Goal: Information Seeking & Learning: Learn about a topic

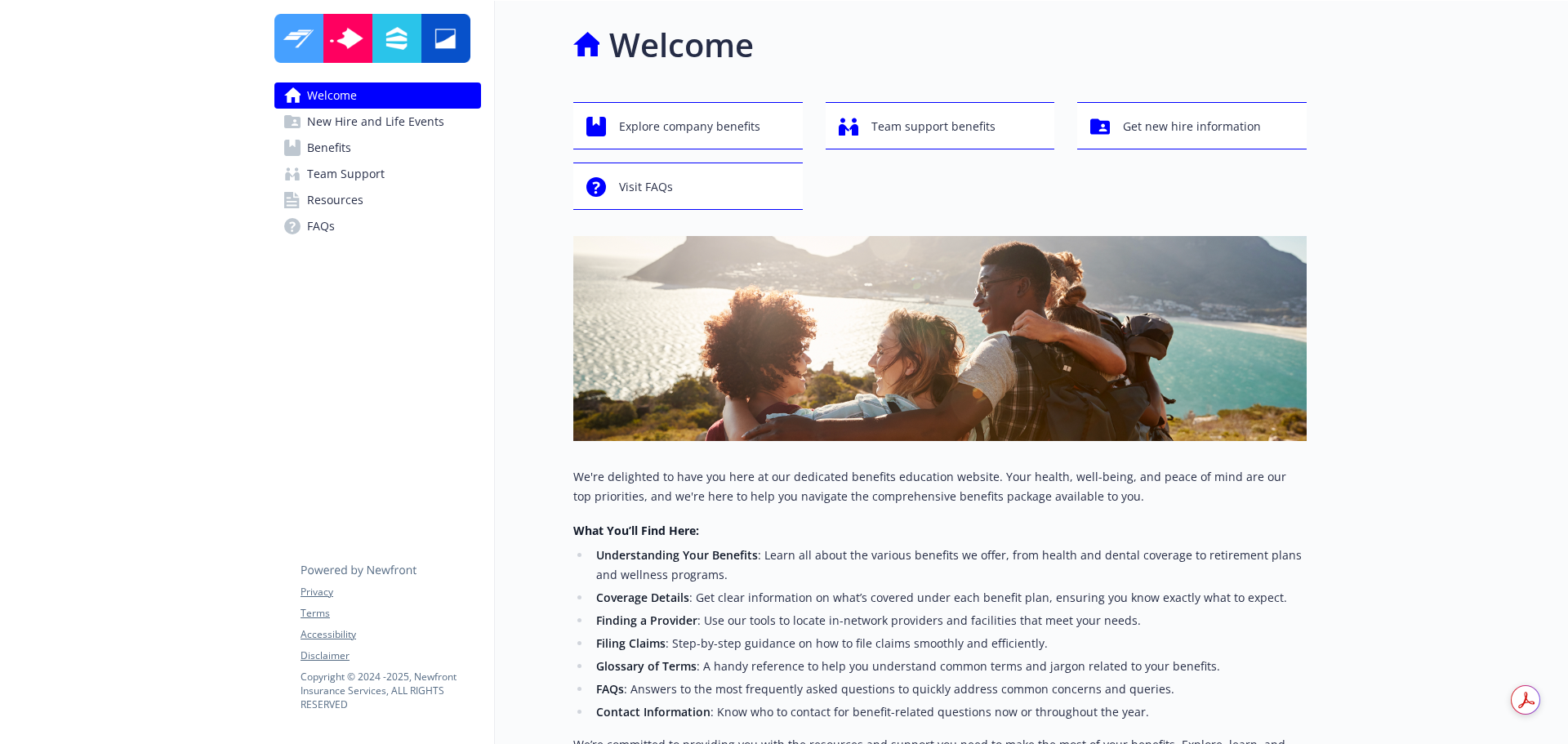
click at [336, 142] on span "Benefits" at bounding box center [328, 148] width 44 height 26
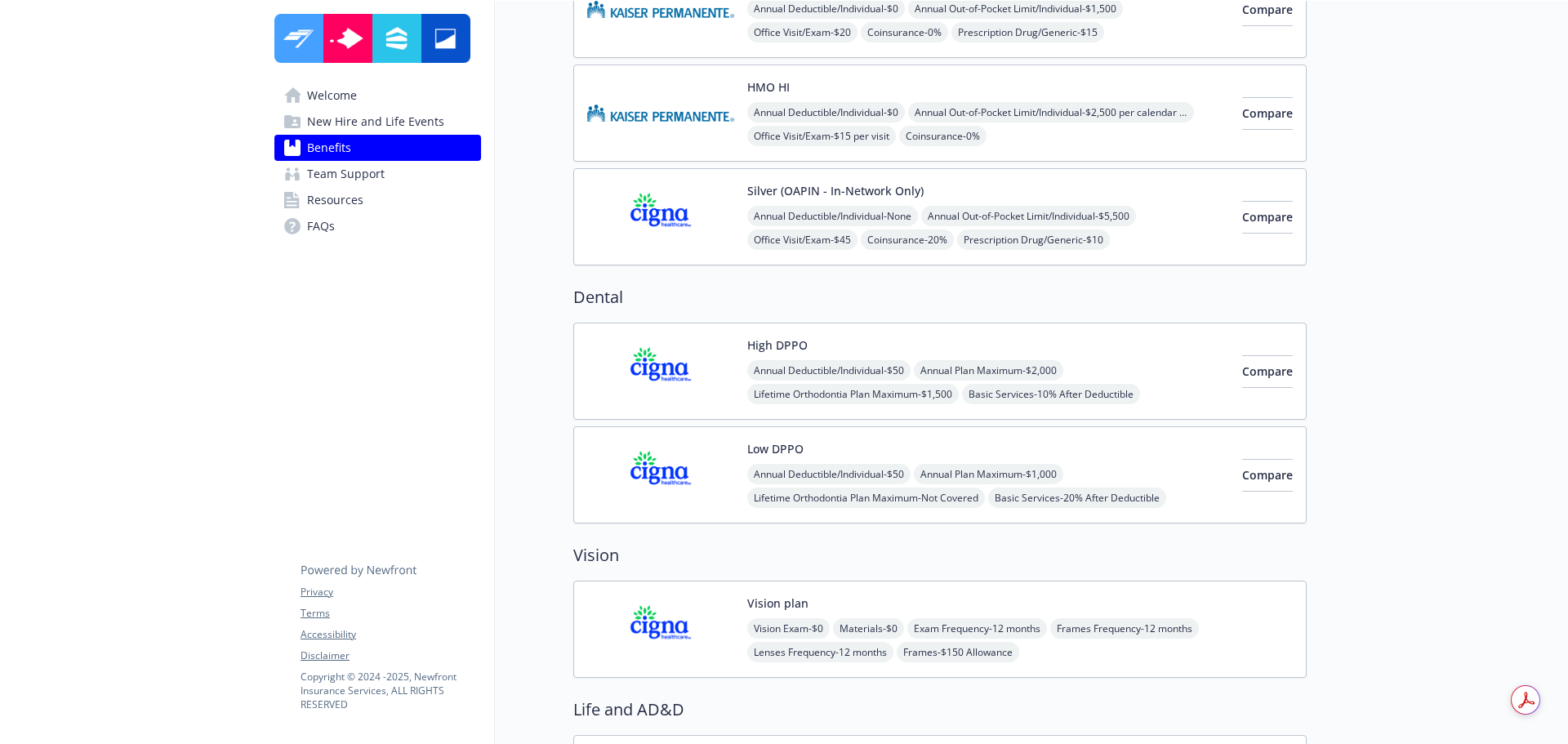
scroll to position [654, 0]
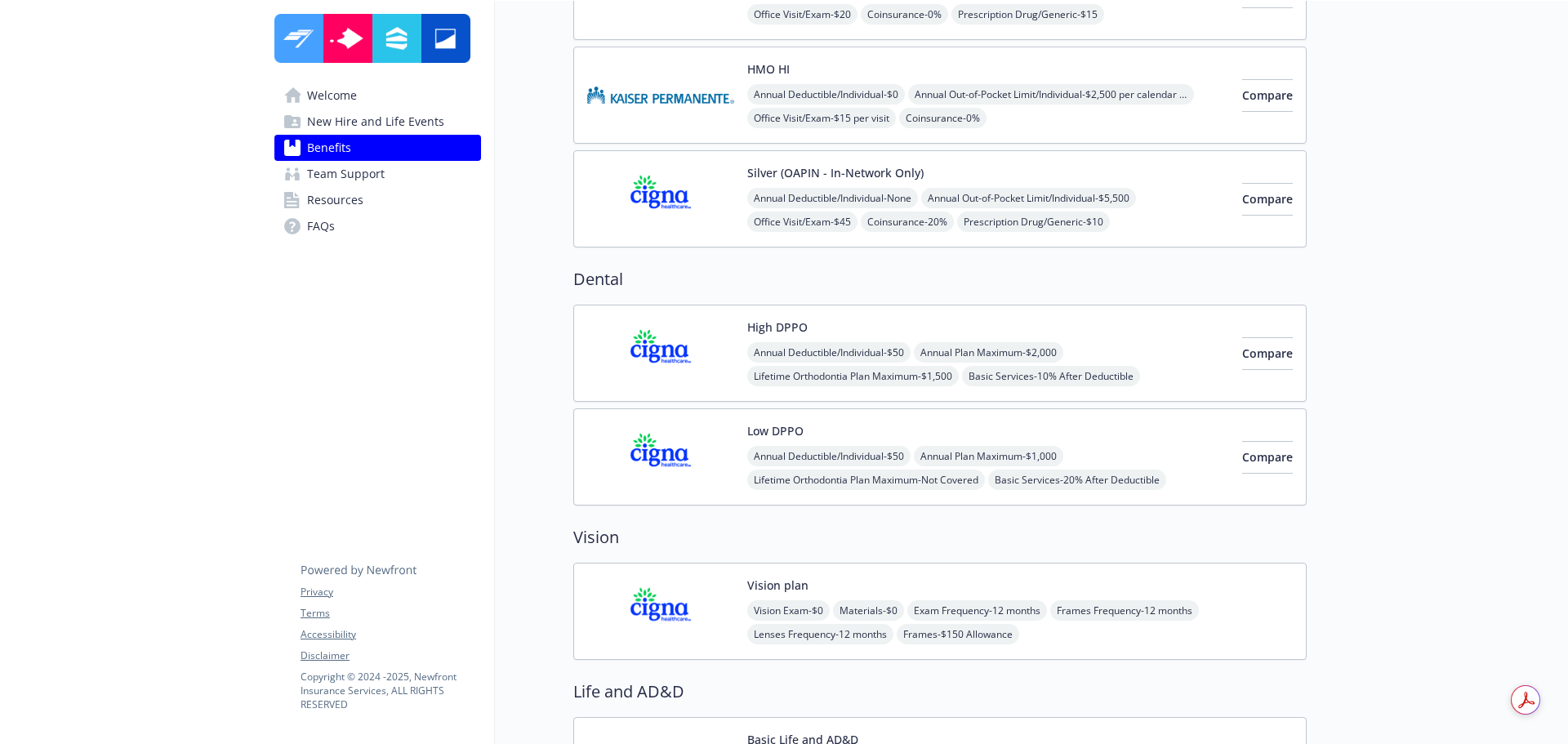
click at [676, 350] on img at bounding box center [660, 353] width 147 height 69
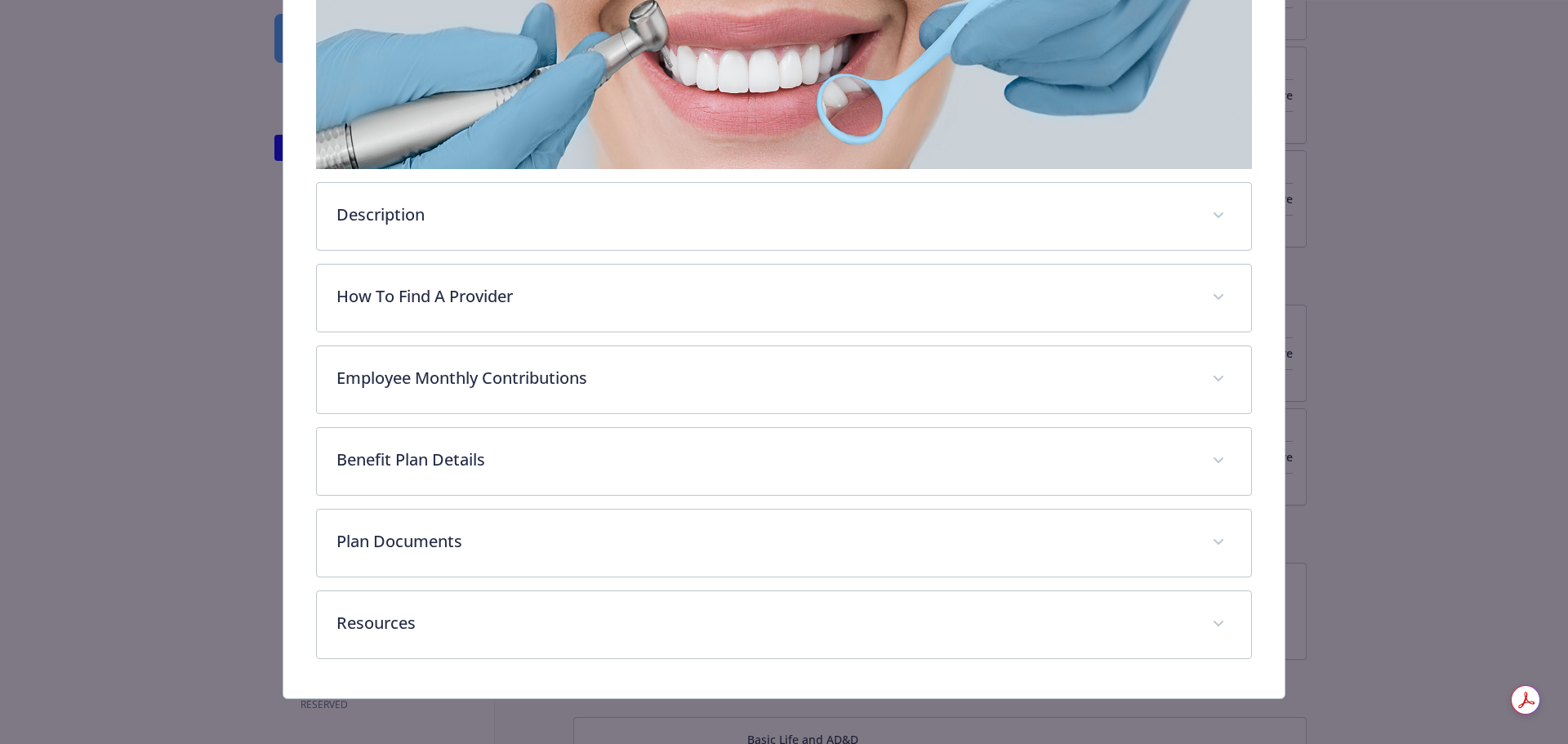
scroll to position [307, 0]
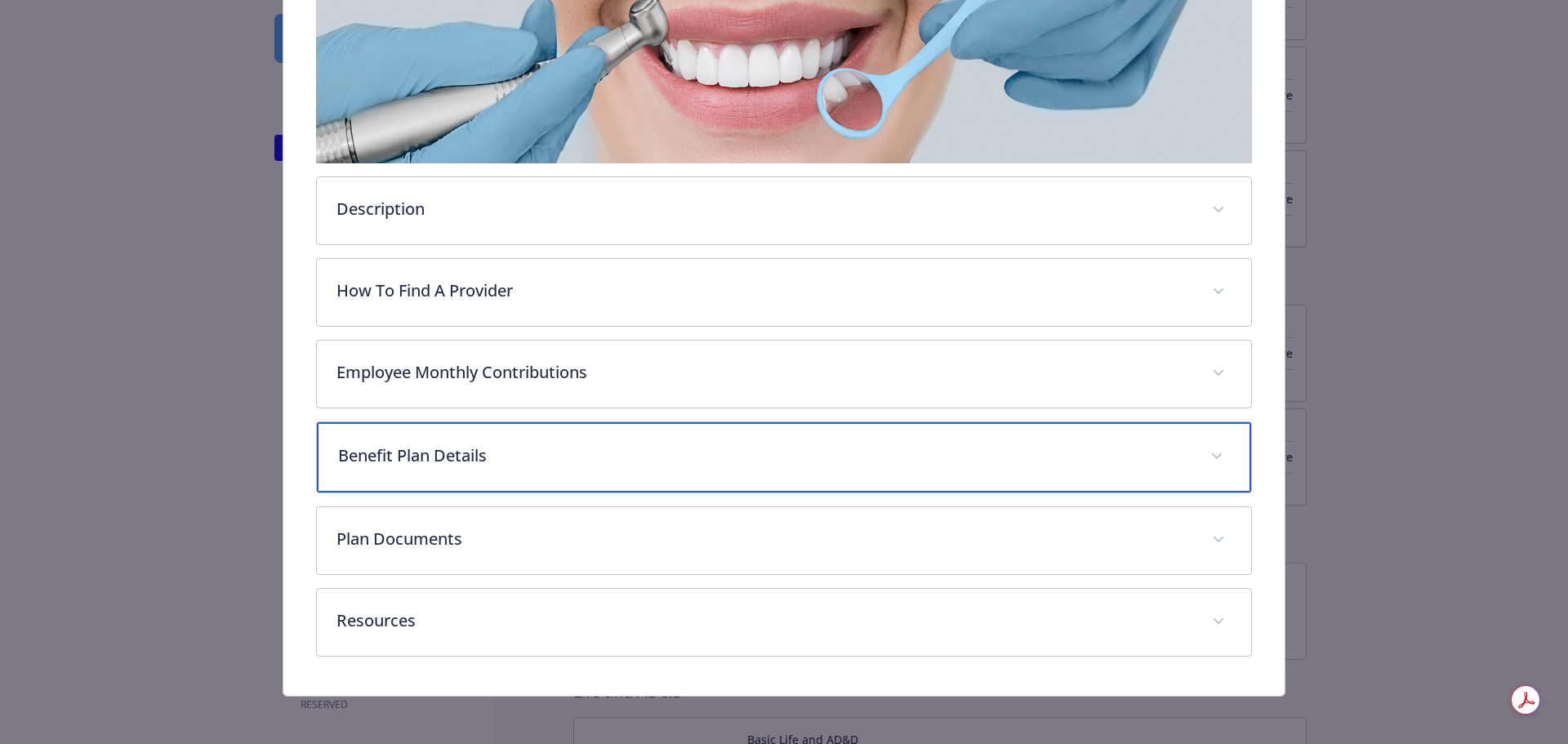
click at [1054, 455] on p "Benefit Plan Details" at bounding box center [765, 455] width 854 height 24
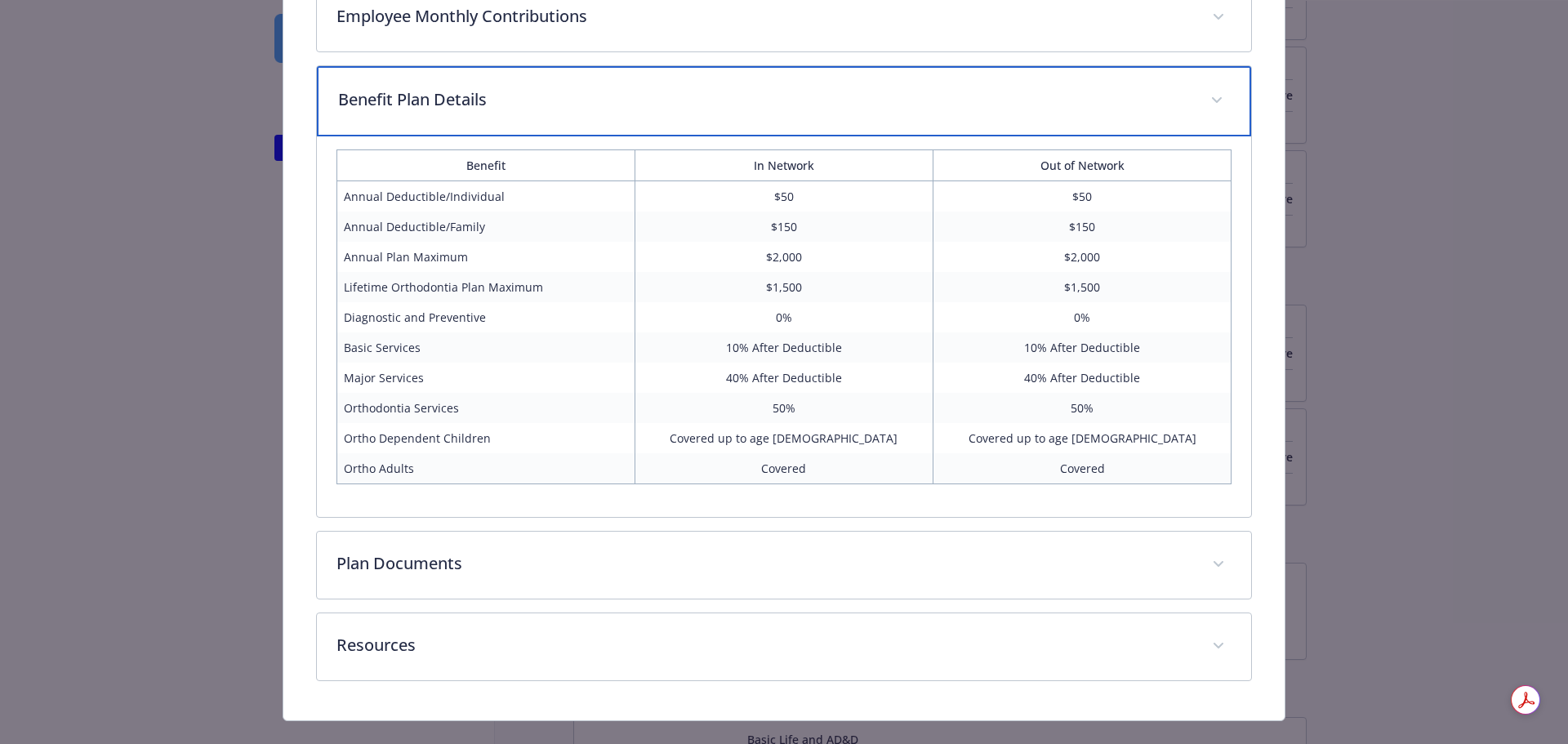
scroll to position [691, 0]
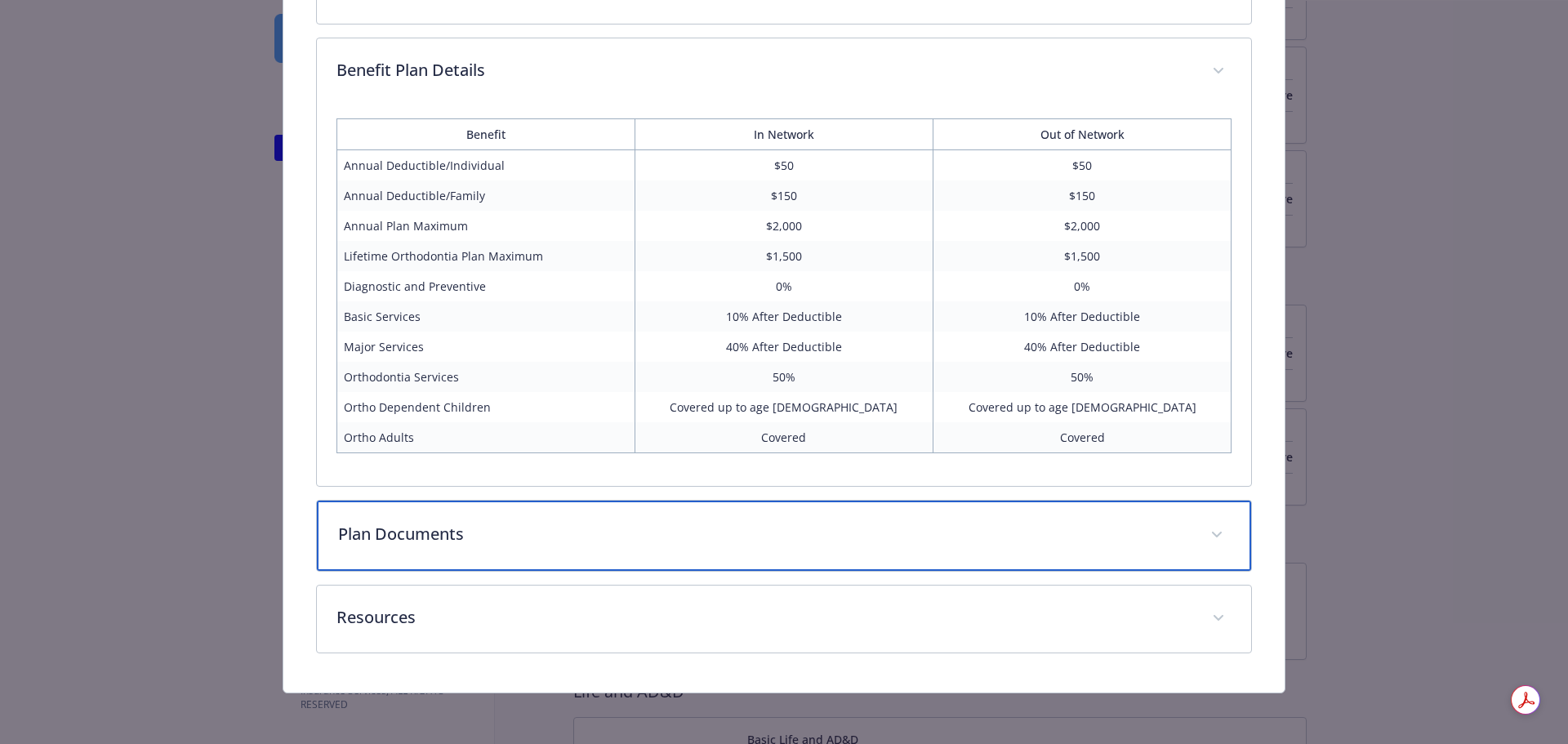
click at [1023, 535] on p "Plan Documents" at bounding box center [765, 534] width 854 height 24
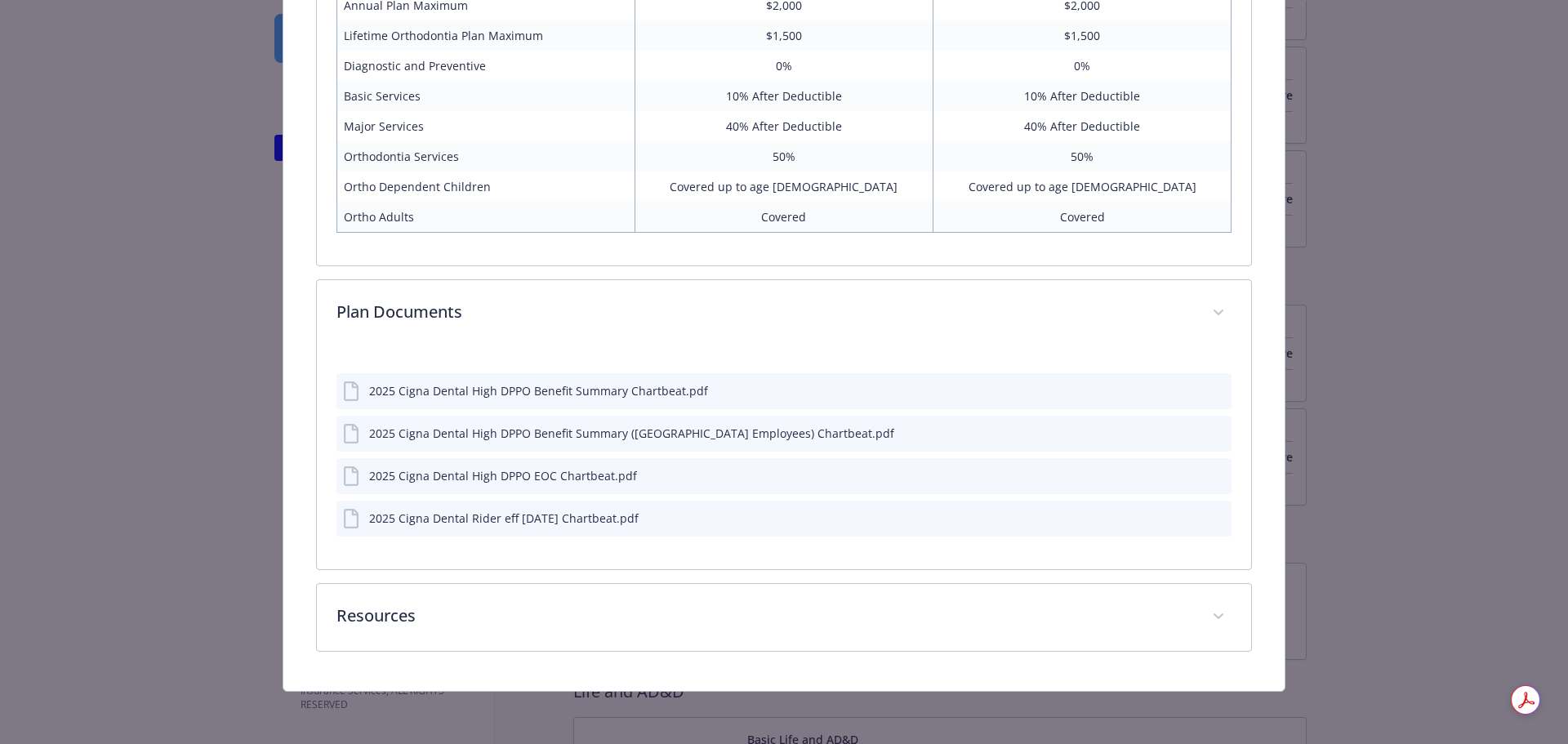
scroll to position [910, 0]
click at [1209, 388] on icon "preview file" at bounding box center [1216, 392] width 15 height 12
